Goal: Task Accomplishment & Management: Manage account settings

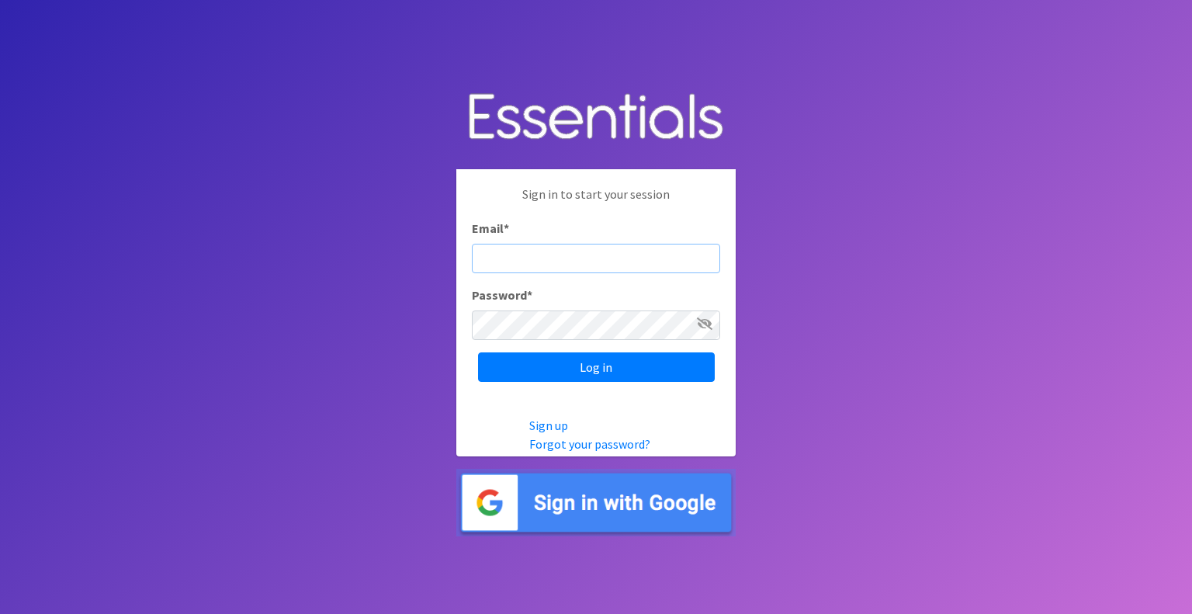
type input "mobile@miamidiaperbank.com"
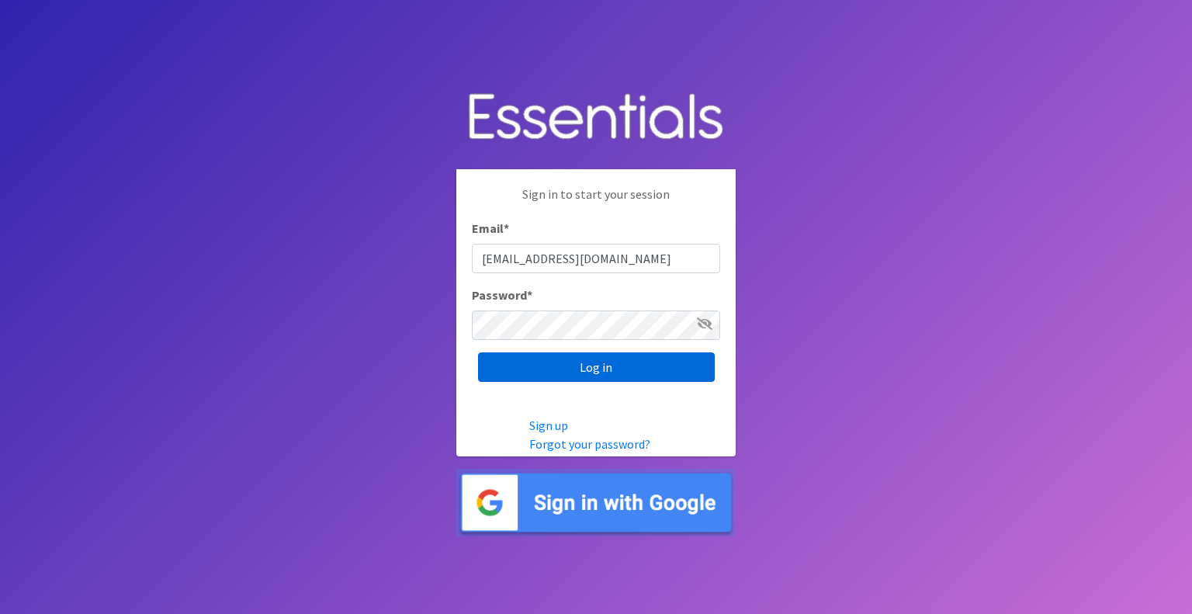
click at [598, 366] on input "Log in" at bounding box center [596, 366] width 237 height 29
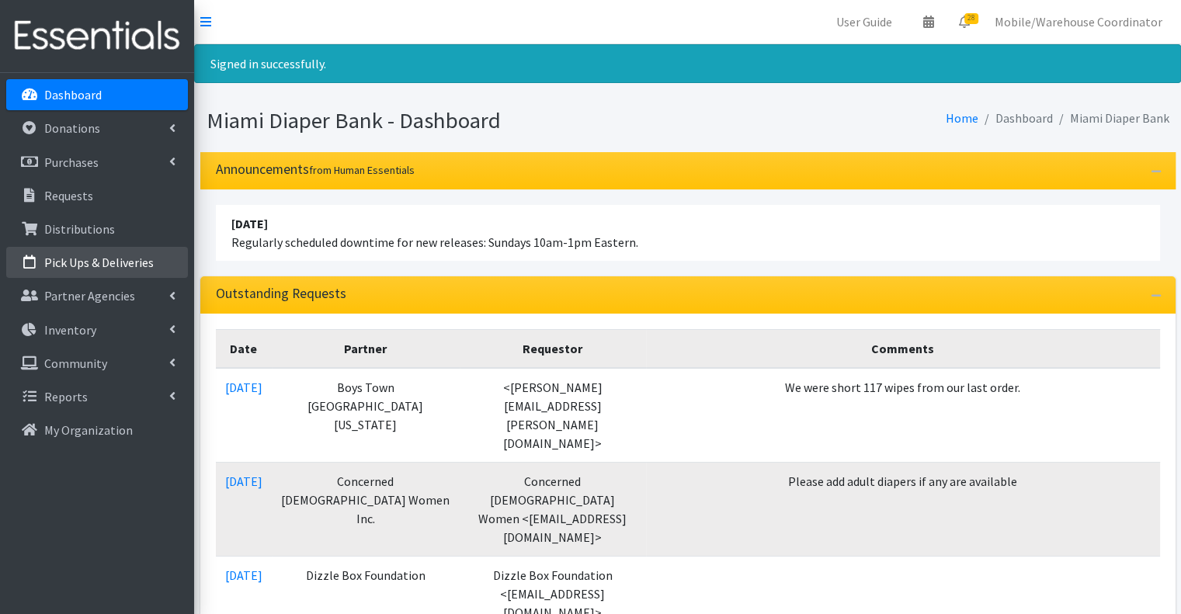
click at [92, 264] on p "Pick Ups & Deliveries" at bounding box center [98, 263] width 109 height 16
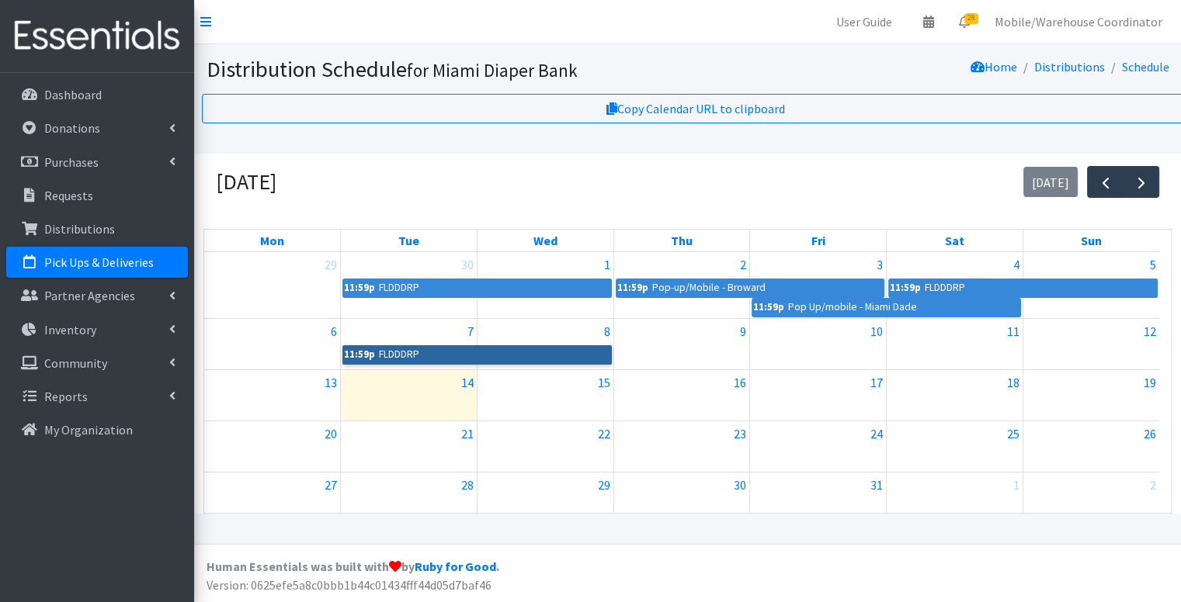
click at [397, 351] on link "11:59p FLDDDRP" at bounding box center [476, 354] width 269 height 19
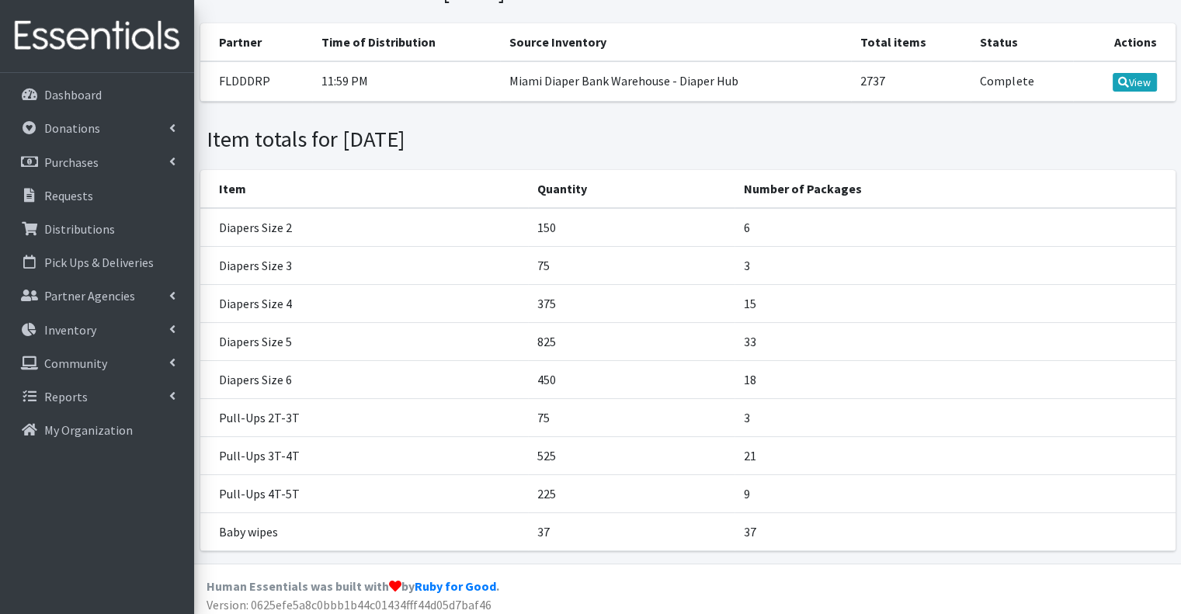
scroll to position [82, 0]
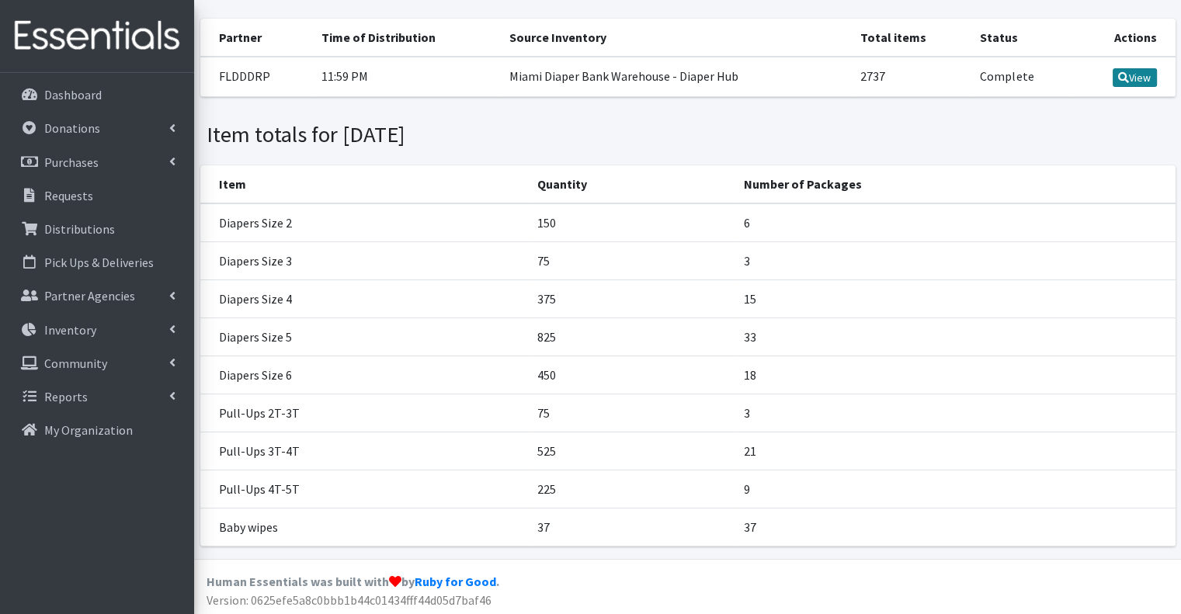
click at [1135, 77] on link "View" at bounding box center [1134, 77] width 44 height 19
click at [99, 259] on p "Pick Ups & Deliveries" at bounding box center [98, 263] width 109 height 16
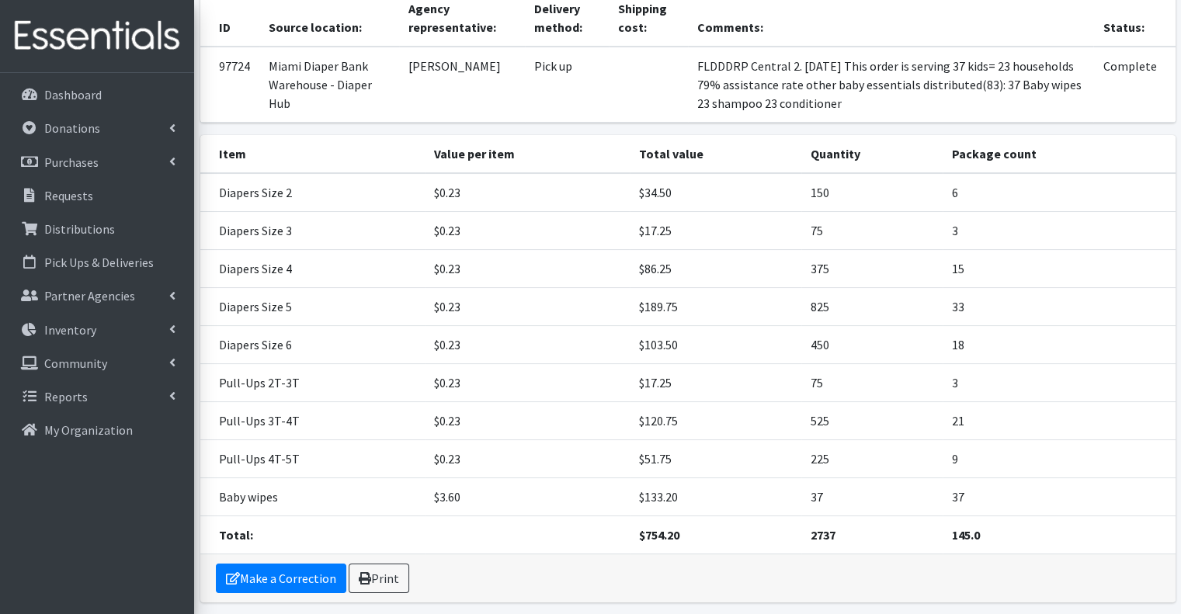
scroll to position [193, 0]
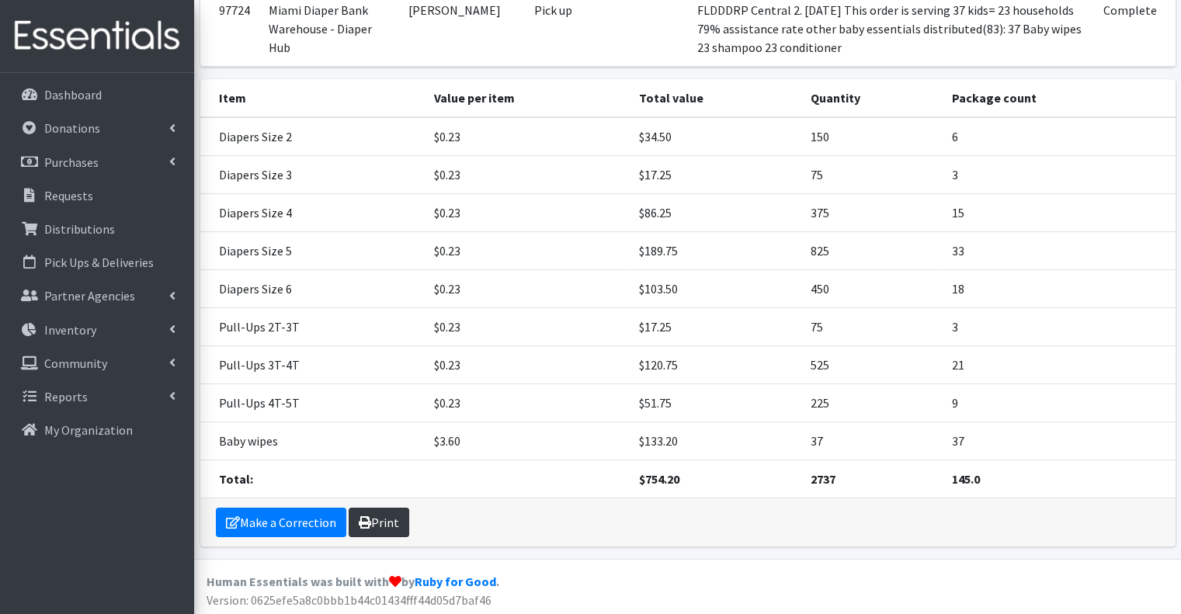
click at [394, 513] on link "Print" at bounding box center [378, 522] width 61 height 29
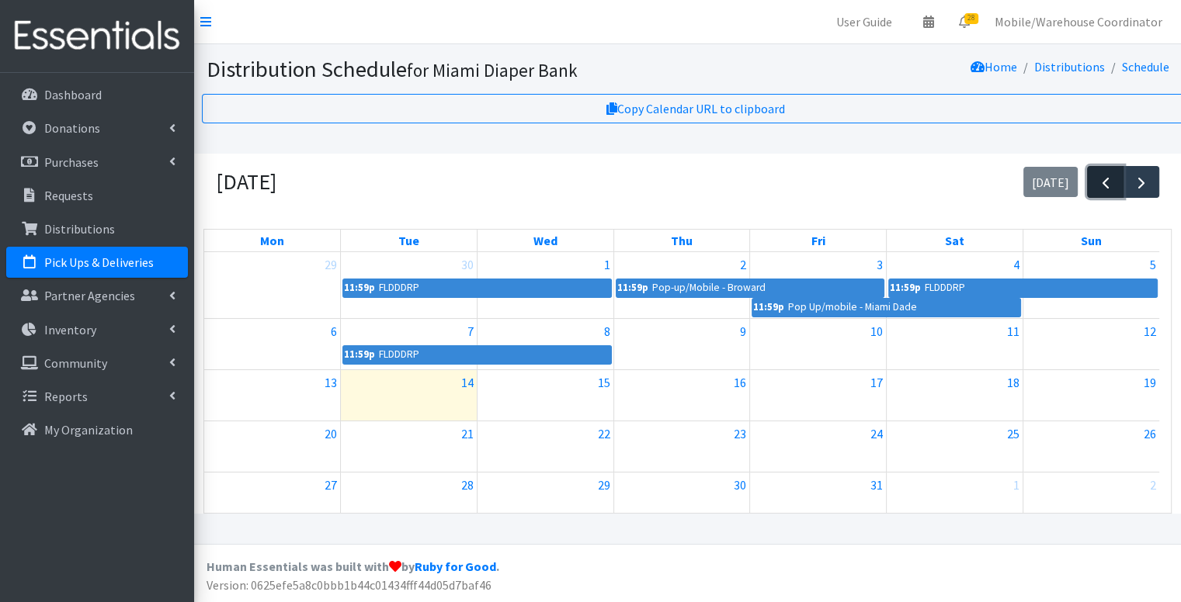
click at [1107, 189] on span "button" at bounding box center [1105, 183] width 19 height 19
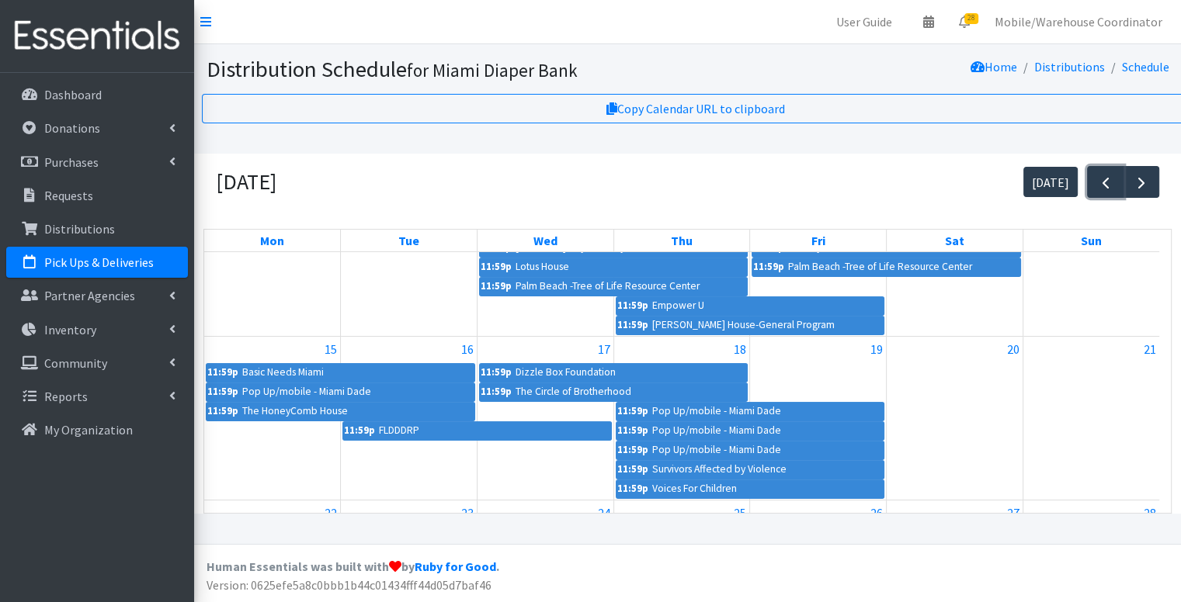
scroll to position [310, 0]
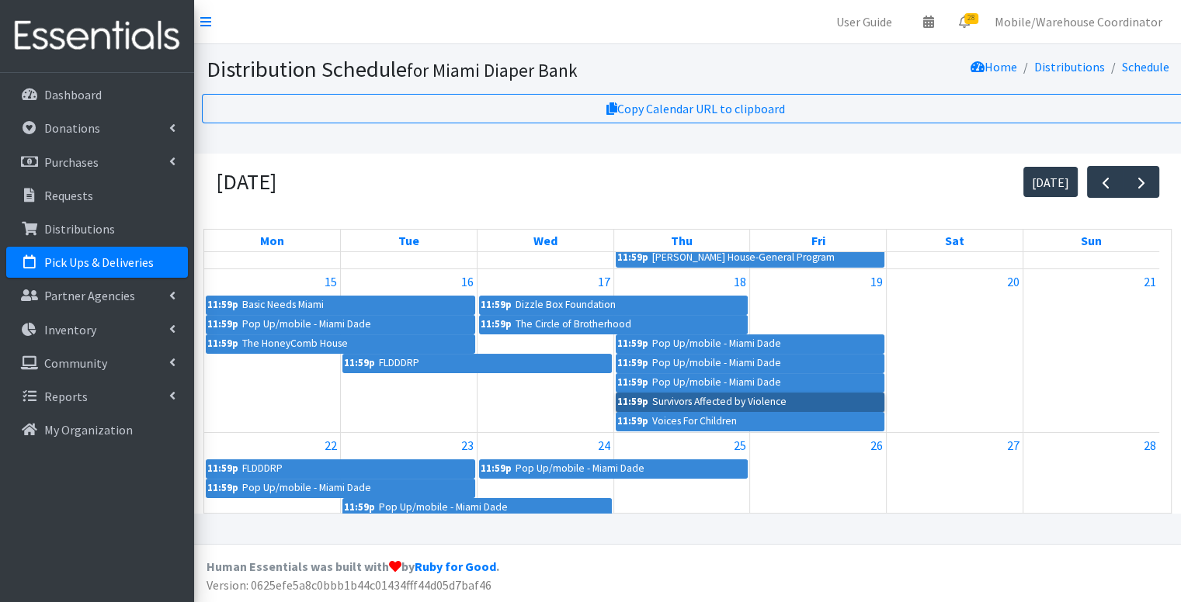
click at [712, 400] on link "11:59p Survivors Affected by Violence" at bounding box center [749, 402] width 269 height 19
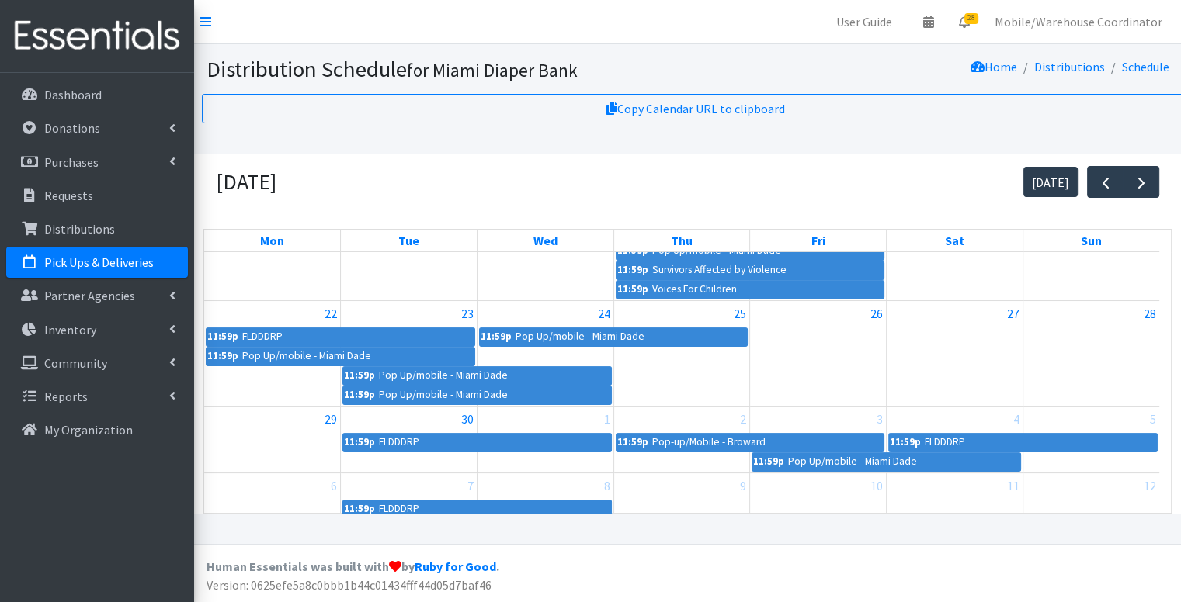
scroll to position [365, 0]
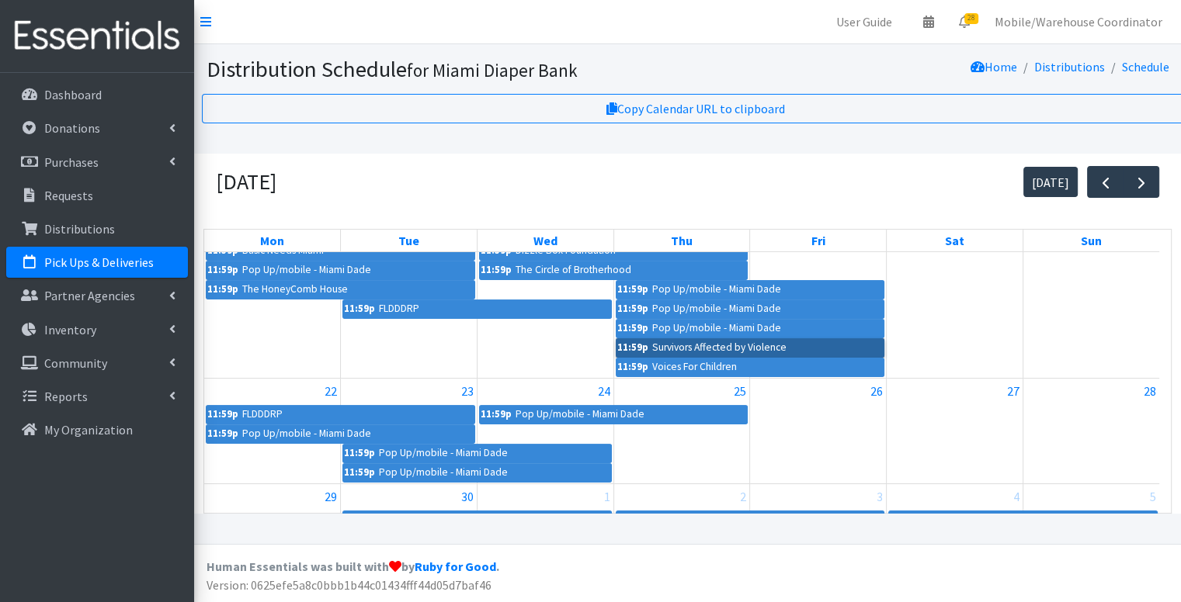
click at [708, 351] on link "11:59p Survivors Affected by Violence" at bounding box center [749, 347] width 269 height 19
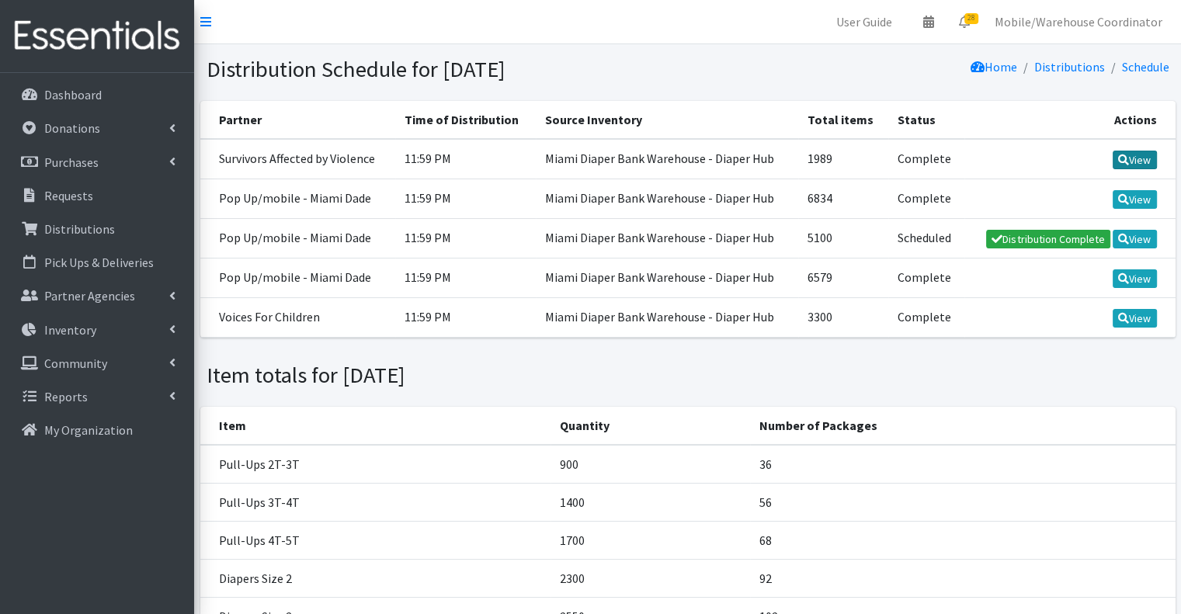
click at [1132, 152] on link "View" at bounding box center [1134, 160] width 44 height 19
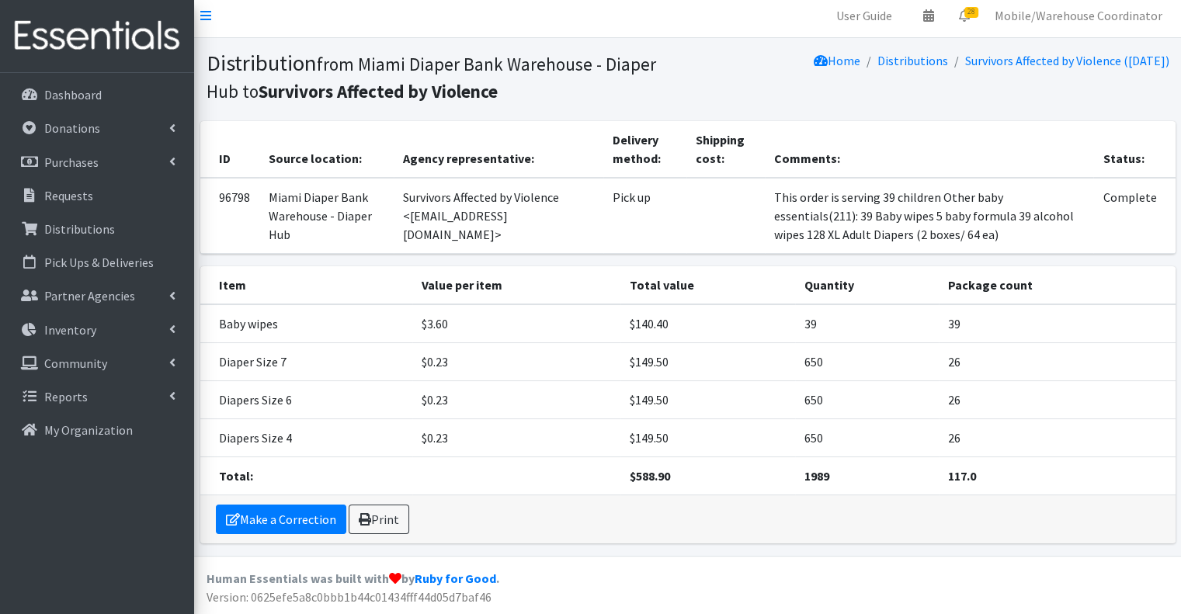
scroll to position [23, 0]
click at [391, 519] on link "Print" at bounding box center [378, 519] width 61 height 29
click at [83, 252] on link "Pick Ups & Deliveries" at bounding box center [97, 262] width 182 height 31
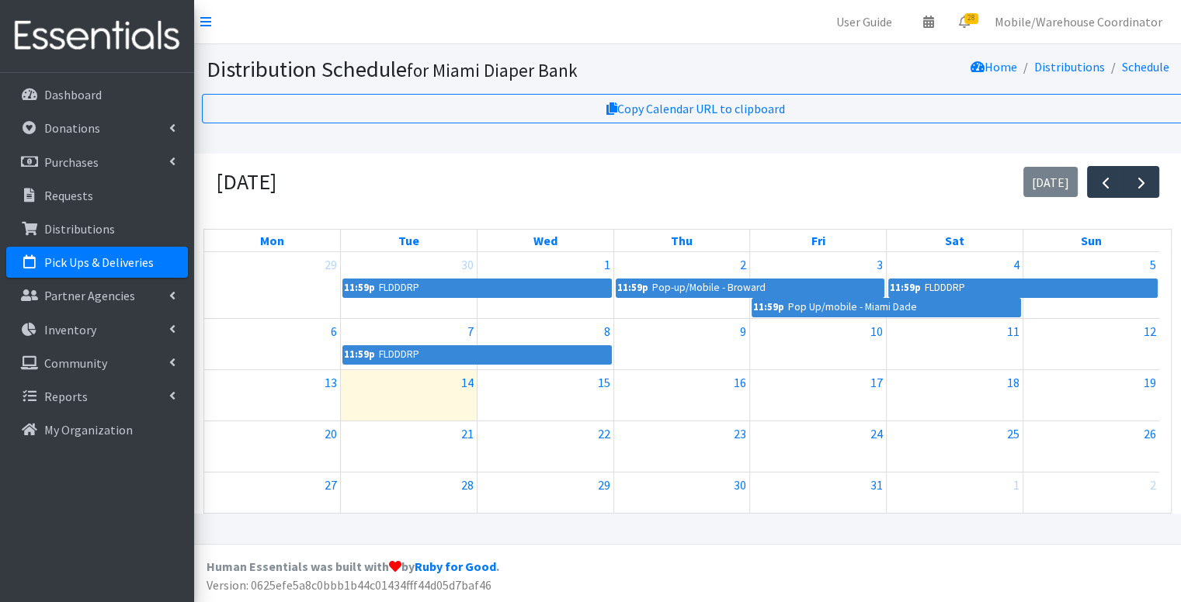
click at [786, 362] on div at bounding box center [818, 357] width 136 height 25
click at [522, 344] on div "8" at bounding box center [545, 331] width 136 height 25
click at [435, 351] on link "11:59p FLDDDRP" at bounding box center [476, 354] width 269 height 19
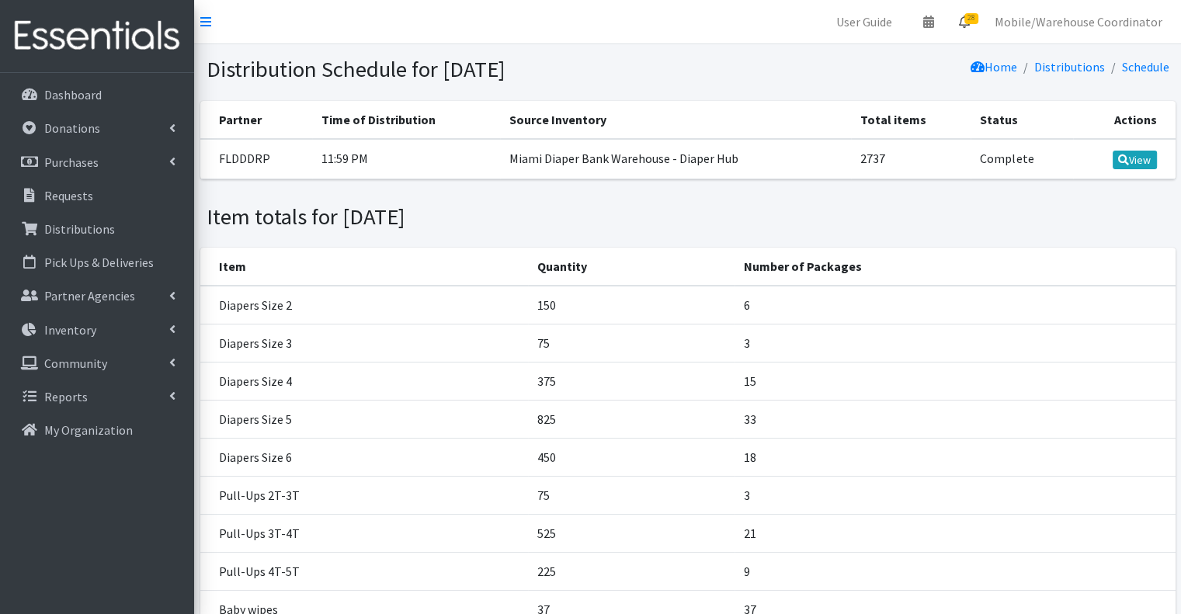
click at [975, 21] on span "28" at bounding box center [971, 18] width 14 height 11
click at [887, 47] on link "27 Requests" at bounding box center [871, 55] width 220 height 31
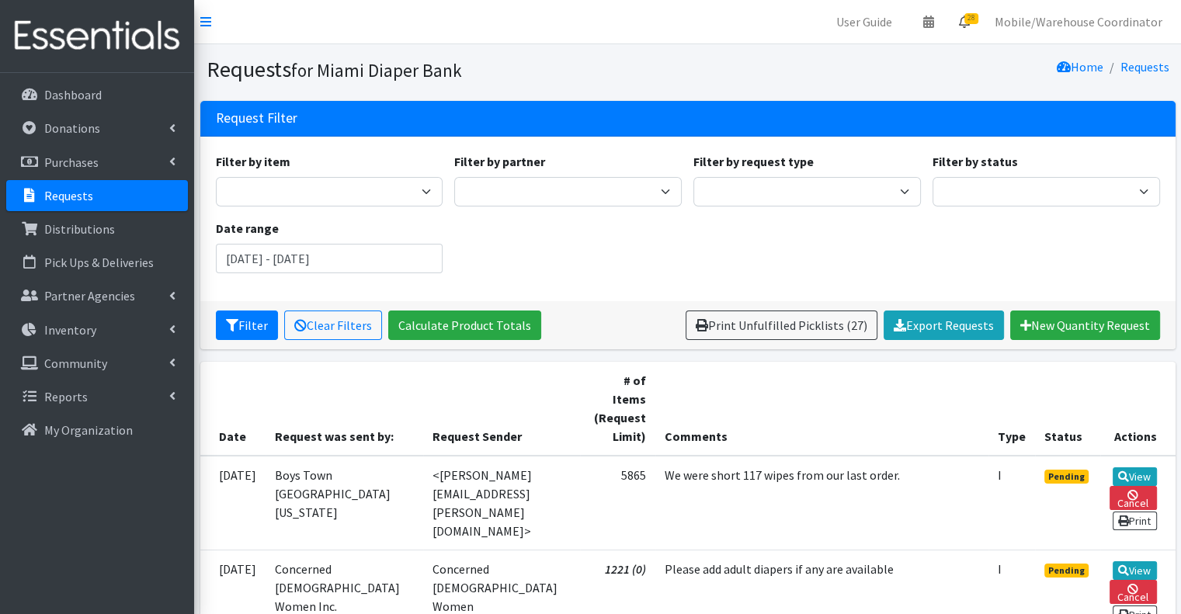
click at [976, 10] on link "28" at bounding box center [964, 21] width 36 height 31
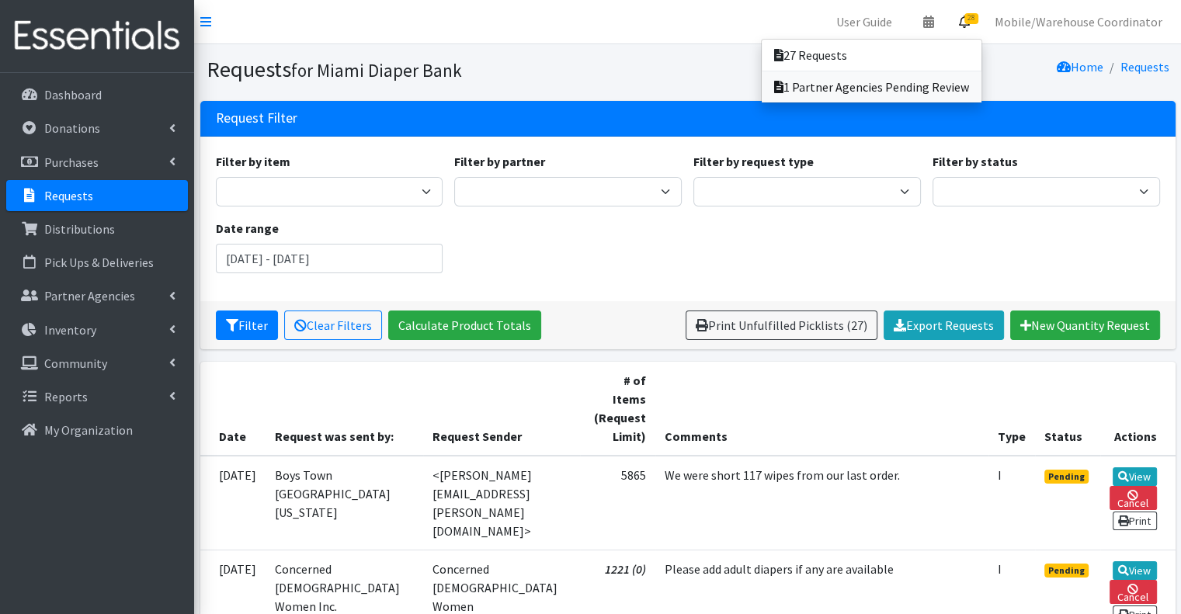
click at [854, 92] on link "1 Partner Agencies Pending Review" at bounding box center [871, 86] width 220 height 31
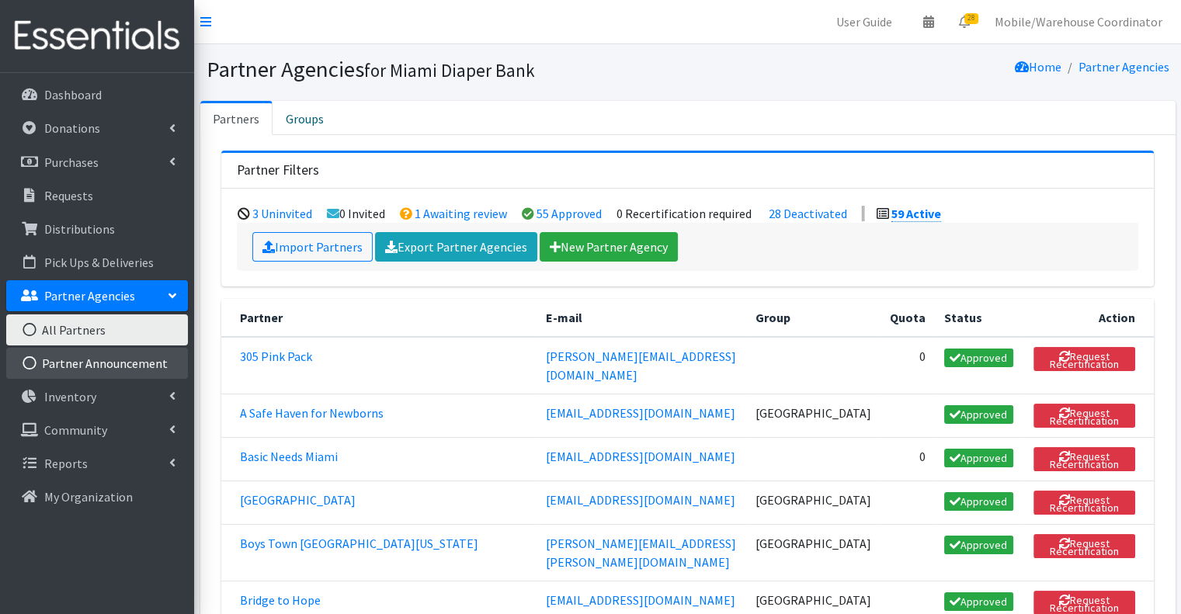
click at [102, 356] on link "Partner Announcement" at bounding box center [97, 363] width 182 height 31
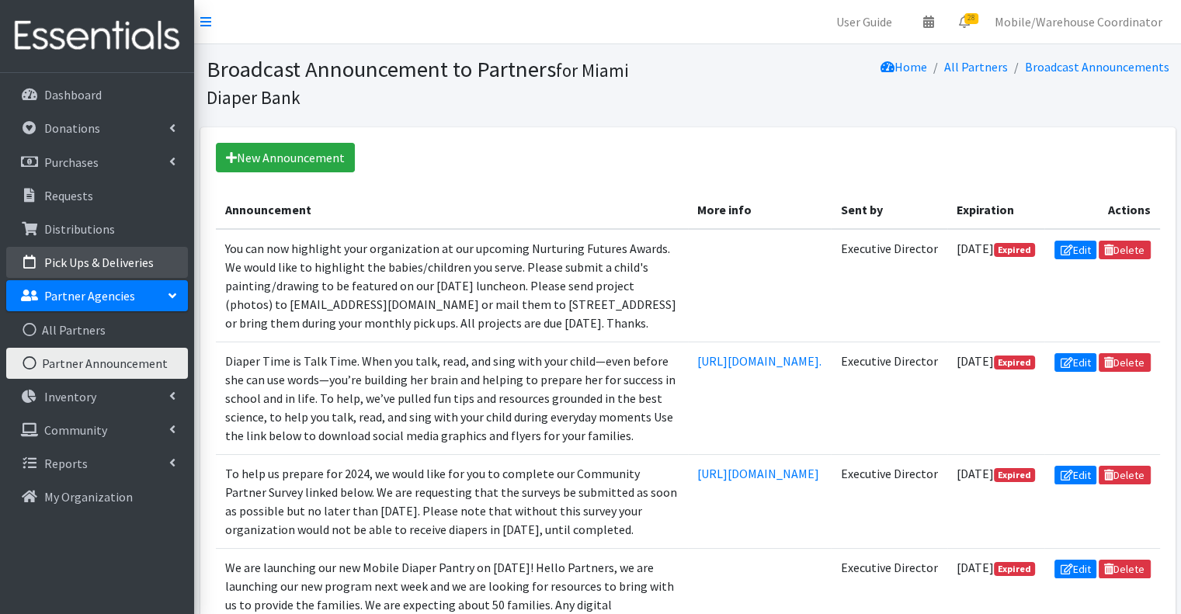
click at [95, 248] on link "Pick Ups & Deliveries" at bounding box center [97, 262] width 182 height 31
